Goal: Navigation & Orientation: Find specific page/section

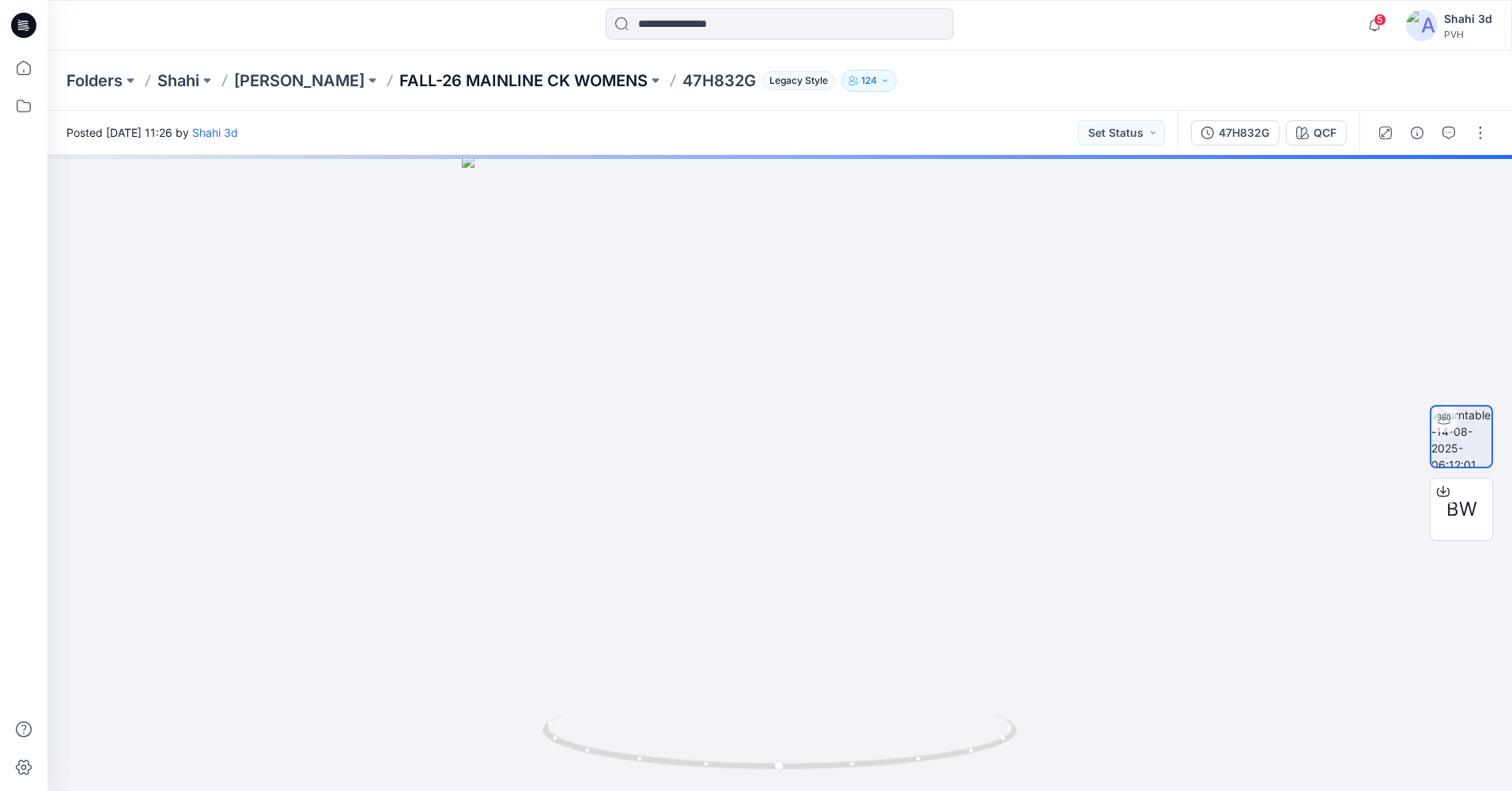
click at [537, 80] on p "FALL-26 MAINLINE CK WOMENS" at bounding box center [523, 81] width 248 height 22
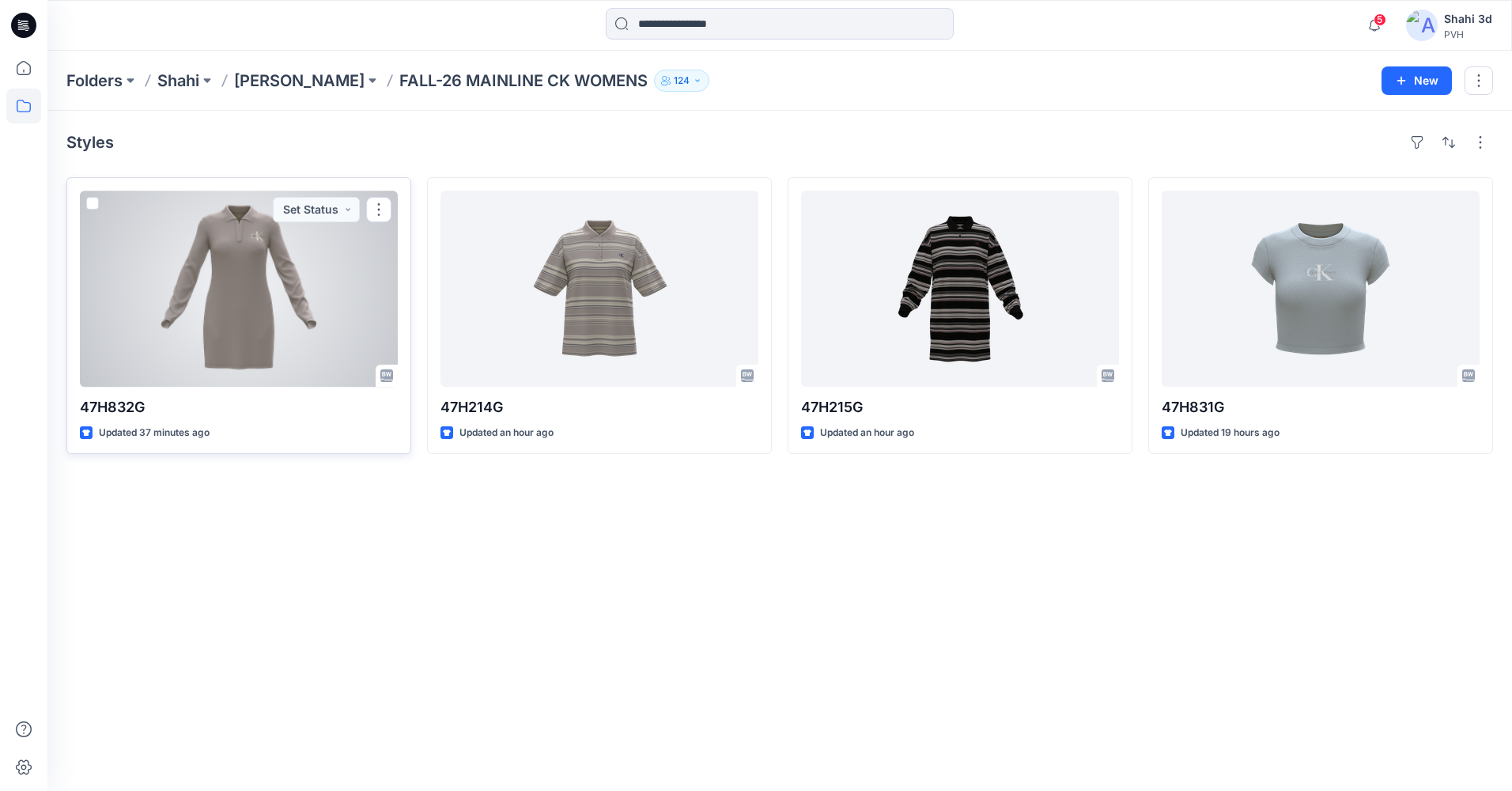
click at [282, 275] on div at bounding box center [238, 289] width 318 height 196
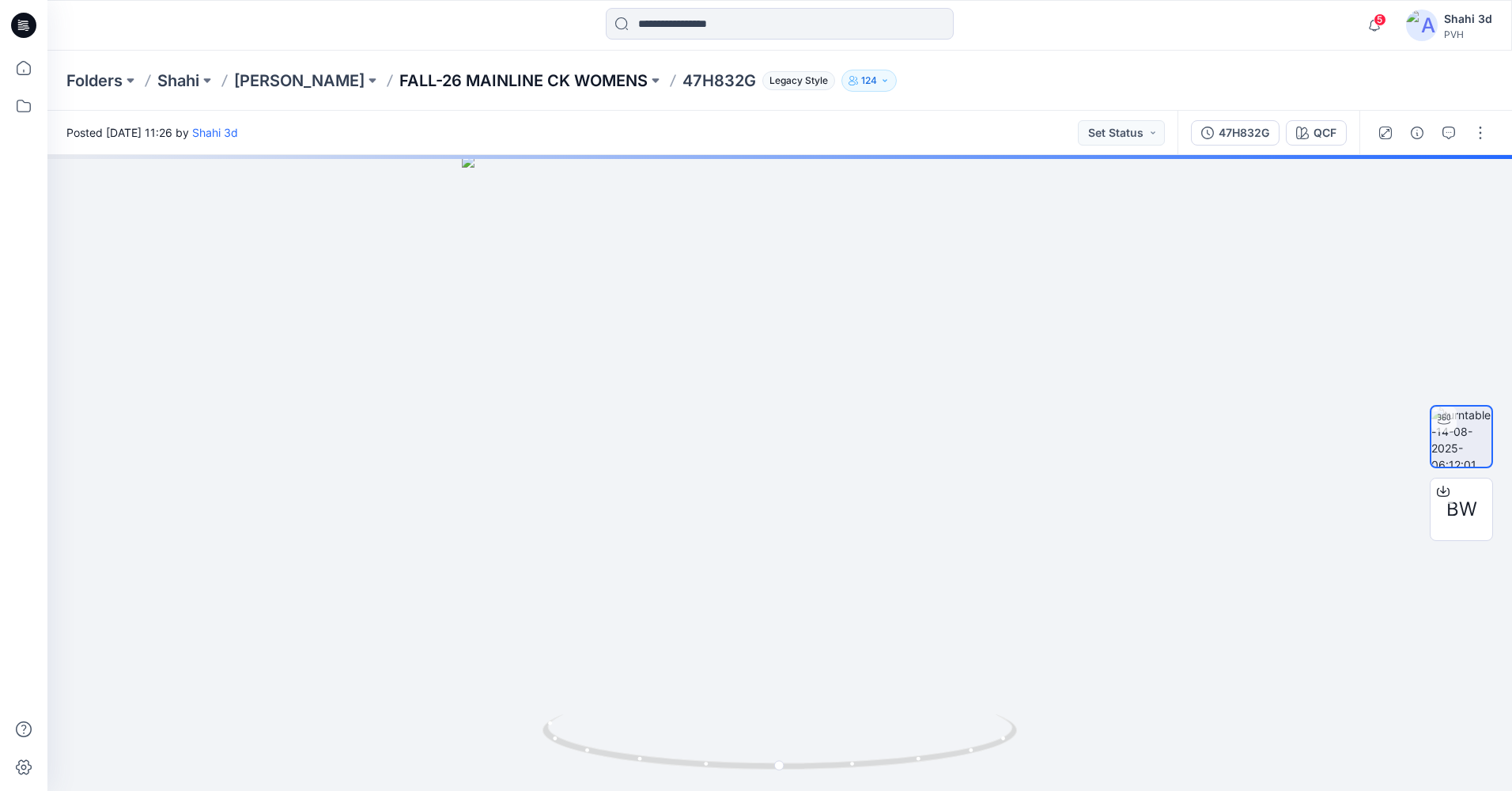
click at [494, 79] on p "FALL-26 MAINLINE CK WOMENS" at bounding box center [523, 81] width 248 height 22
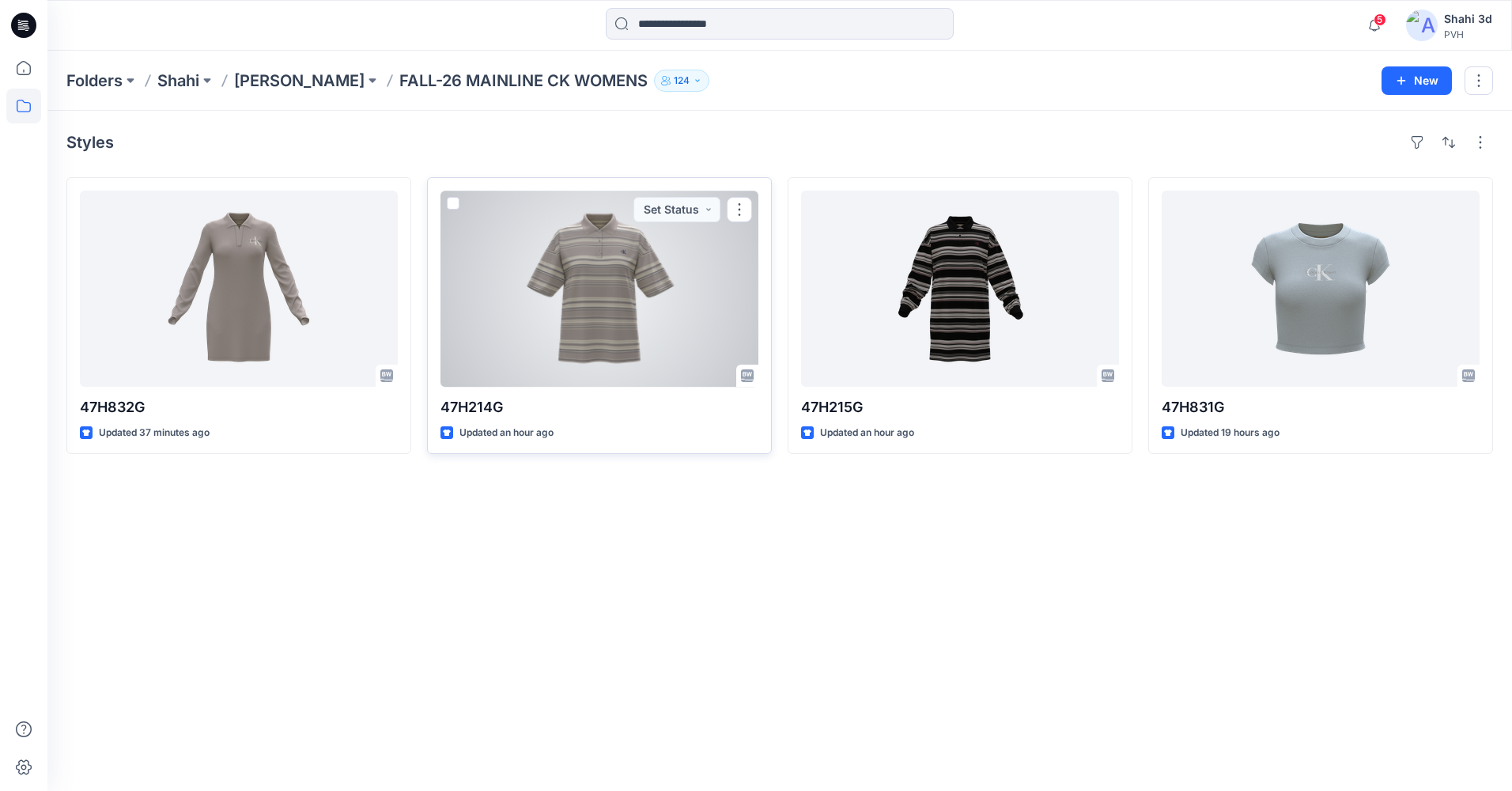
click at [572, 282] on div at bounding box center [599, 289] width 318 height 196
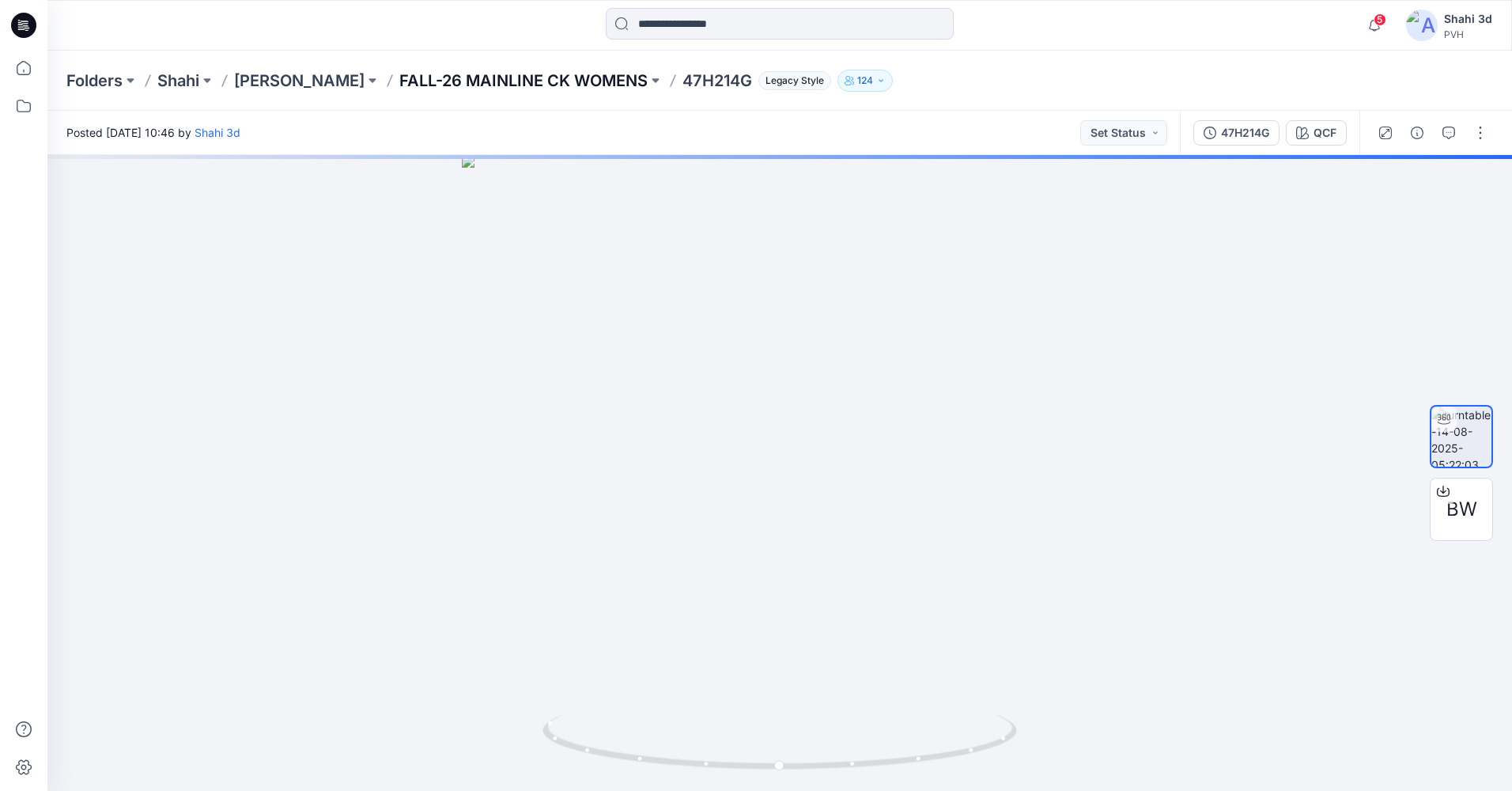
click at [507, 77] on p "FALL-26 MAINLINE CK WOMENS" at bounding box center [523, 81] width 248 height 22
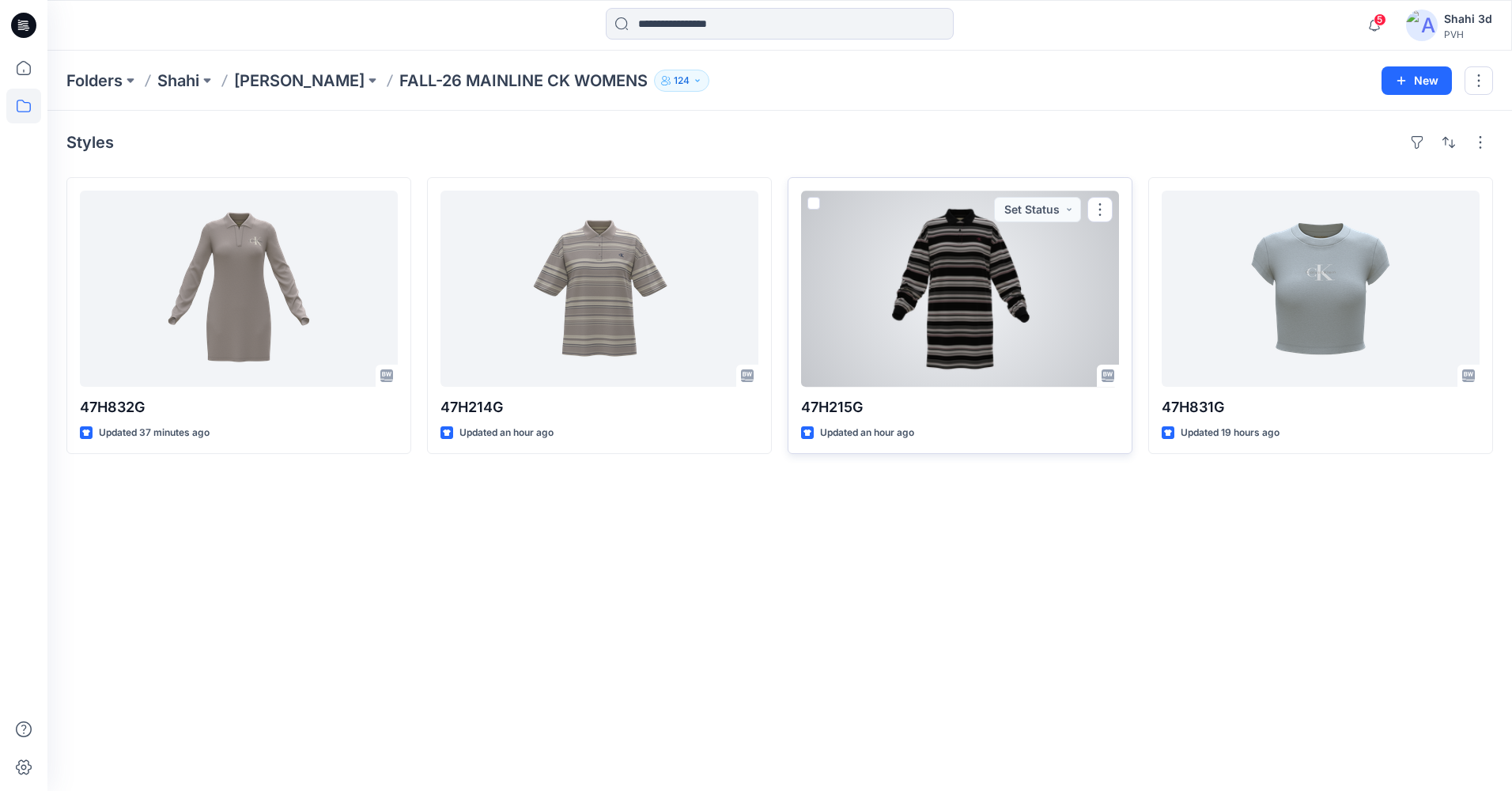
click at [917, 305] on div at bounding box center [959, 289] width 318 height 196
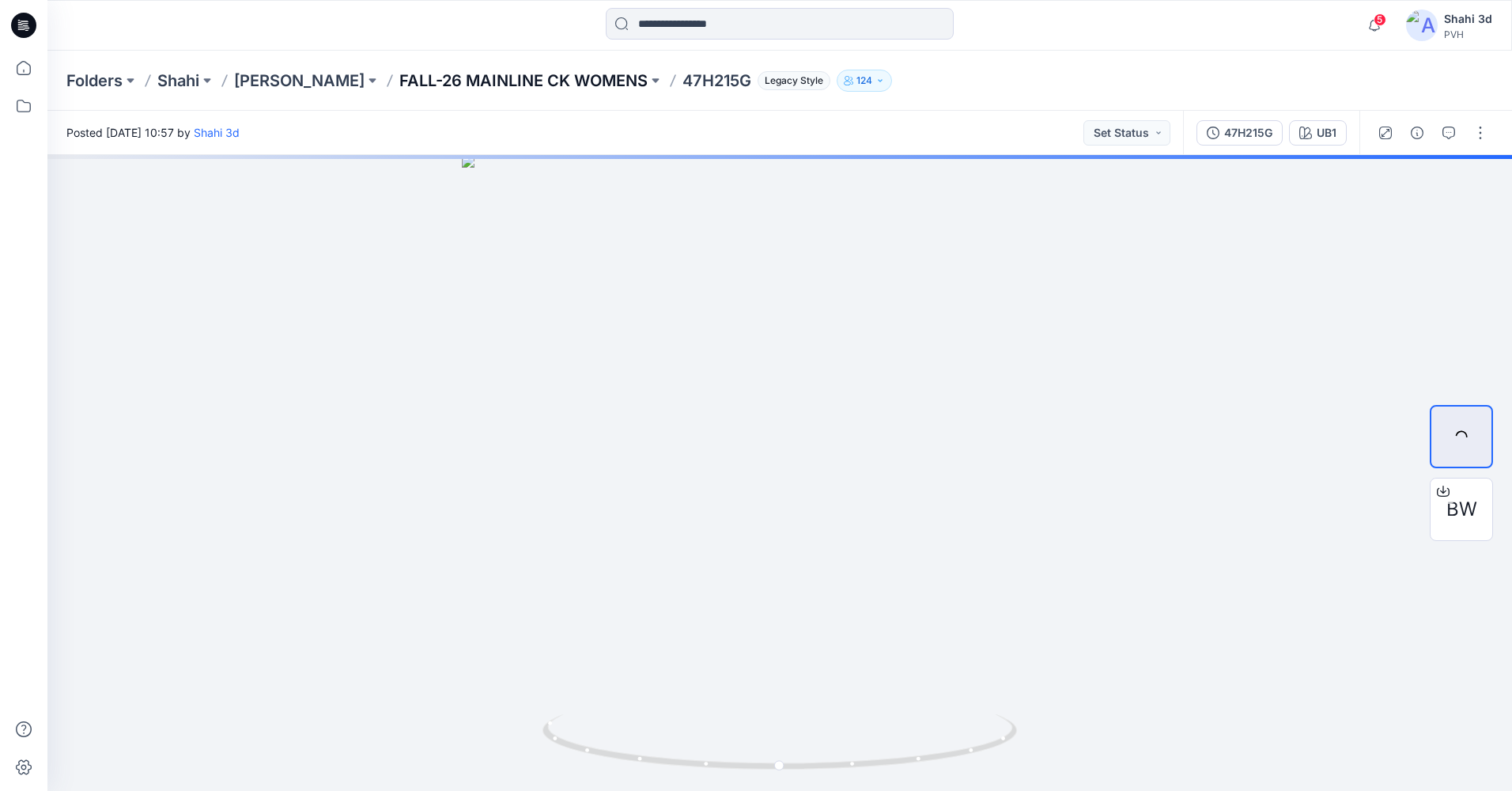
click at [520, 76] on p "FALL-26 MAINLINE CK WOMENS" at bounding box center [523, 81] width 248 height 22
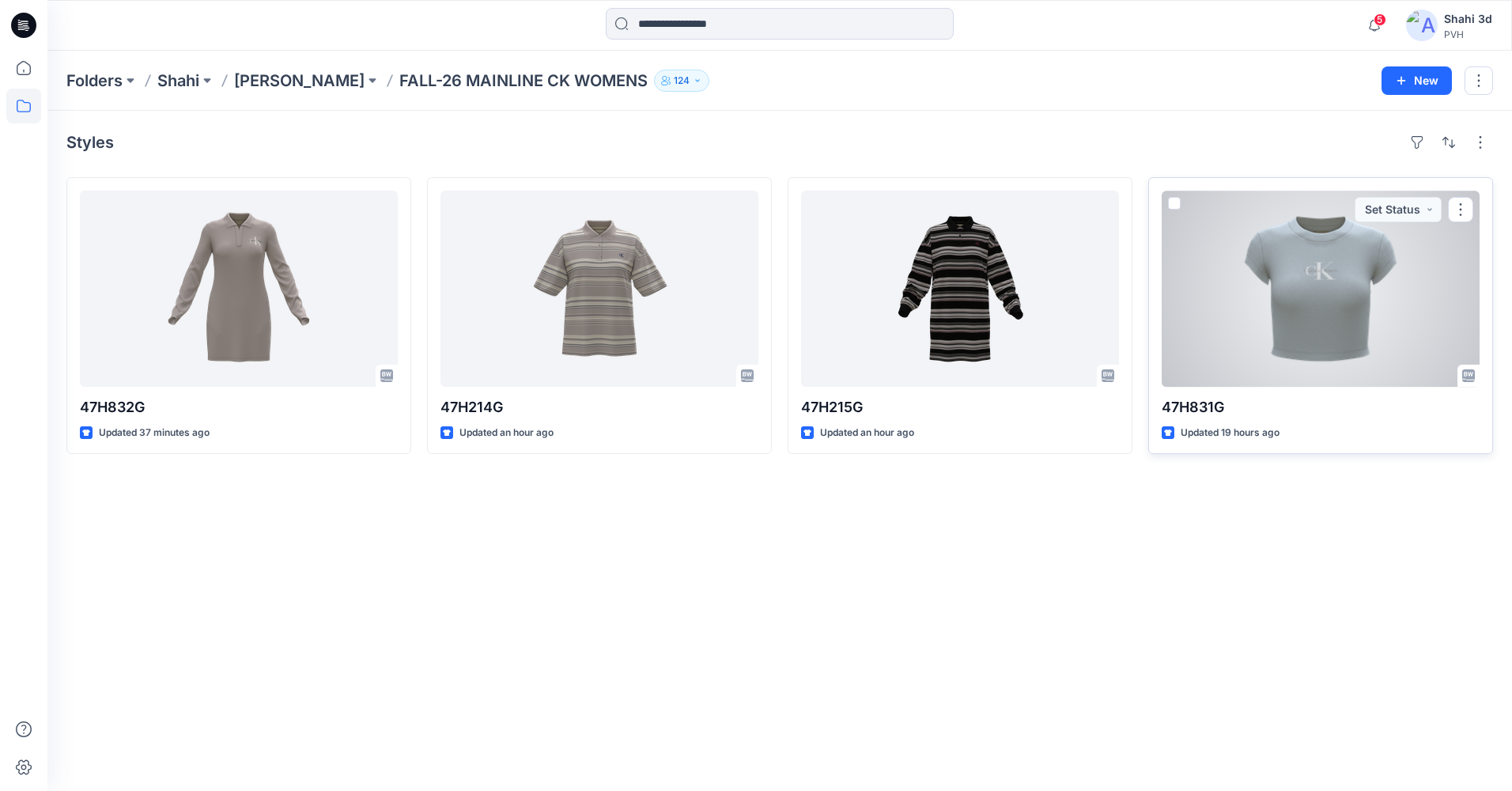
click at [1285, 295] on div at bounding box center [1320, 289] width 318 height 196
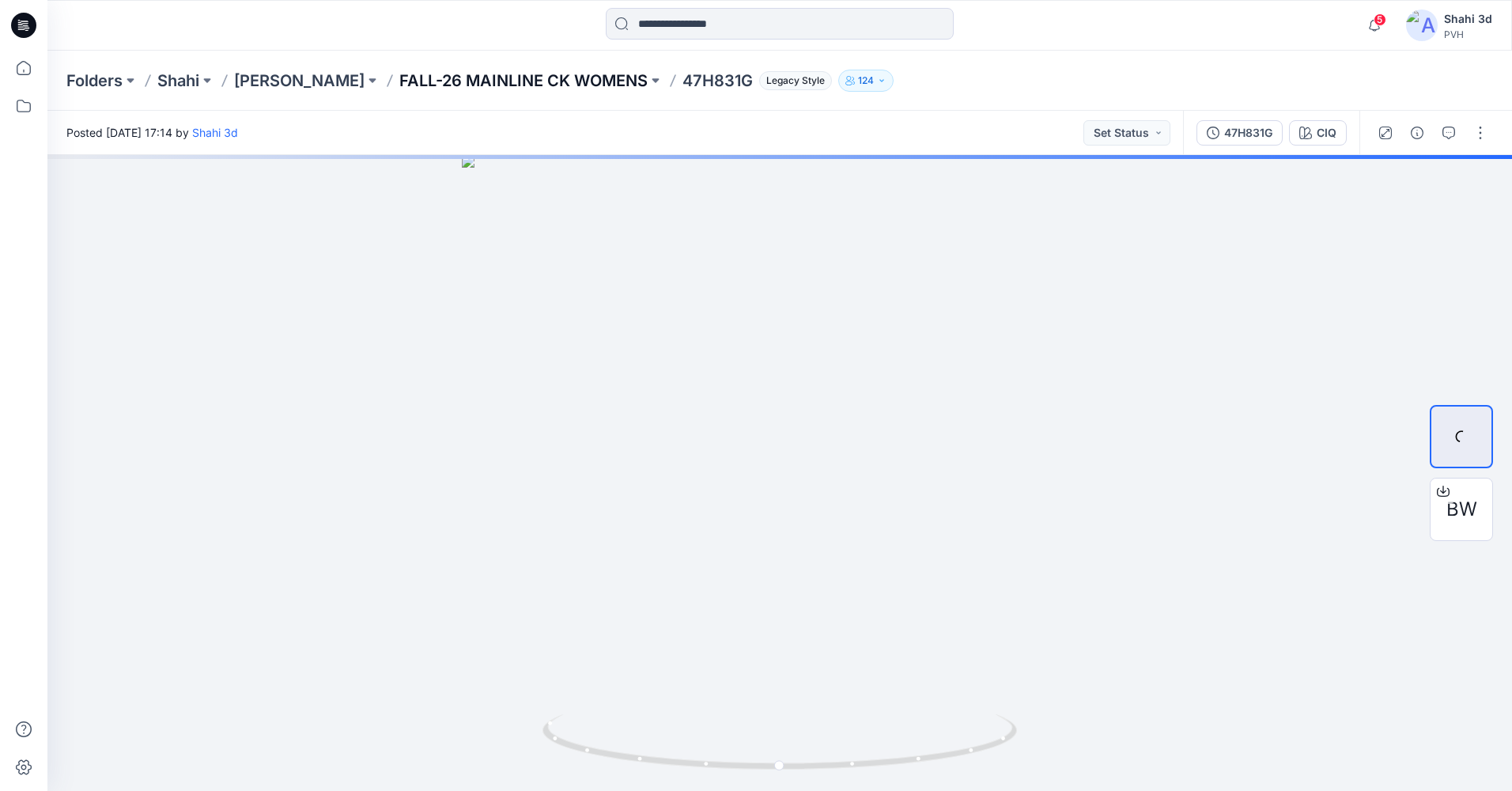
click at [525, 79] on p "FALL-26 MAINLINE CK WOMENS" at bounding box center [523, 81] width 248 height 22
